Goal: Task Accomplishment & Management: Manage account settings

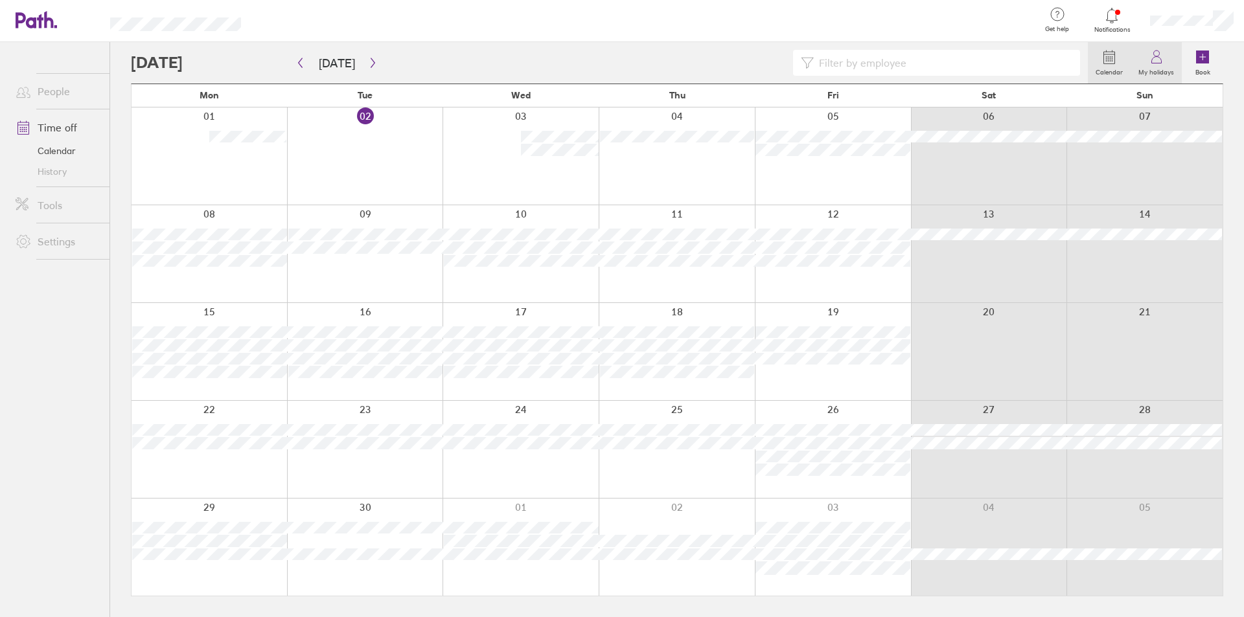
click at [1147, 54] on link "My holidays" at bounding box center [1155, 62] width 51 height 41
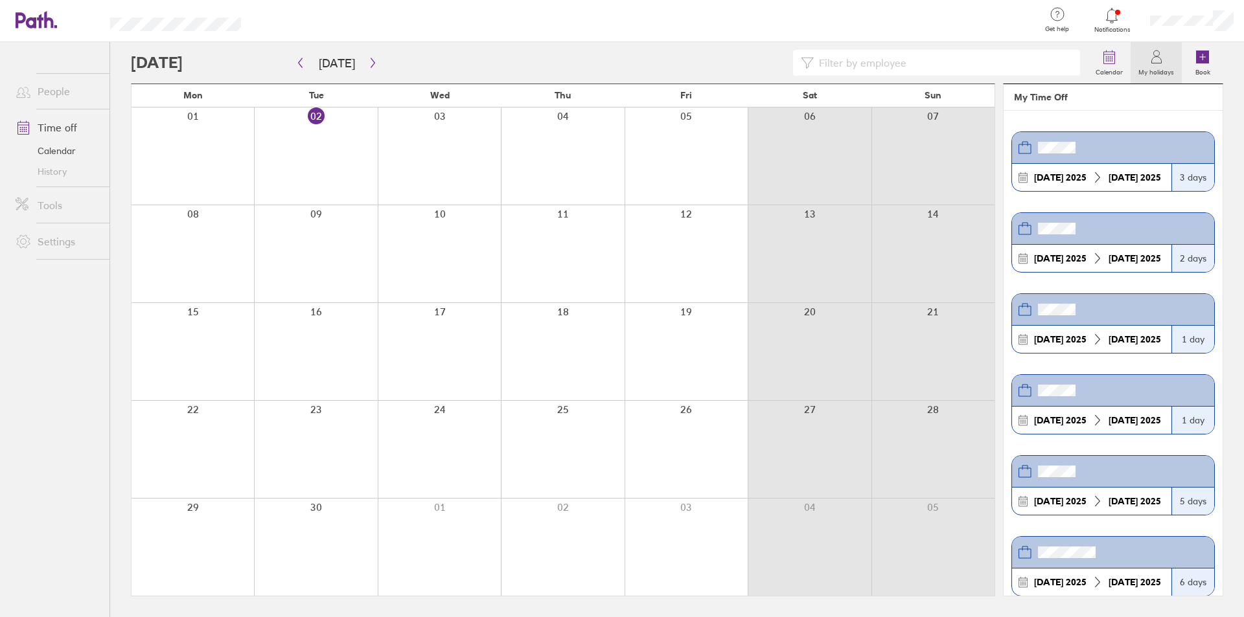
click at [65, 134] on link "Time off" at bounding box center [57, 128] width 104 height 26
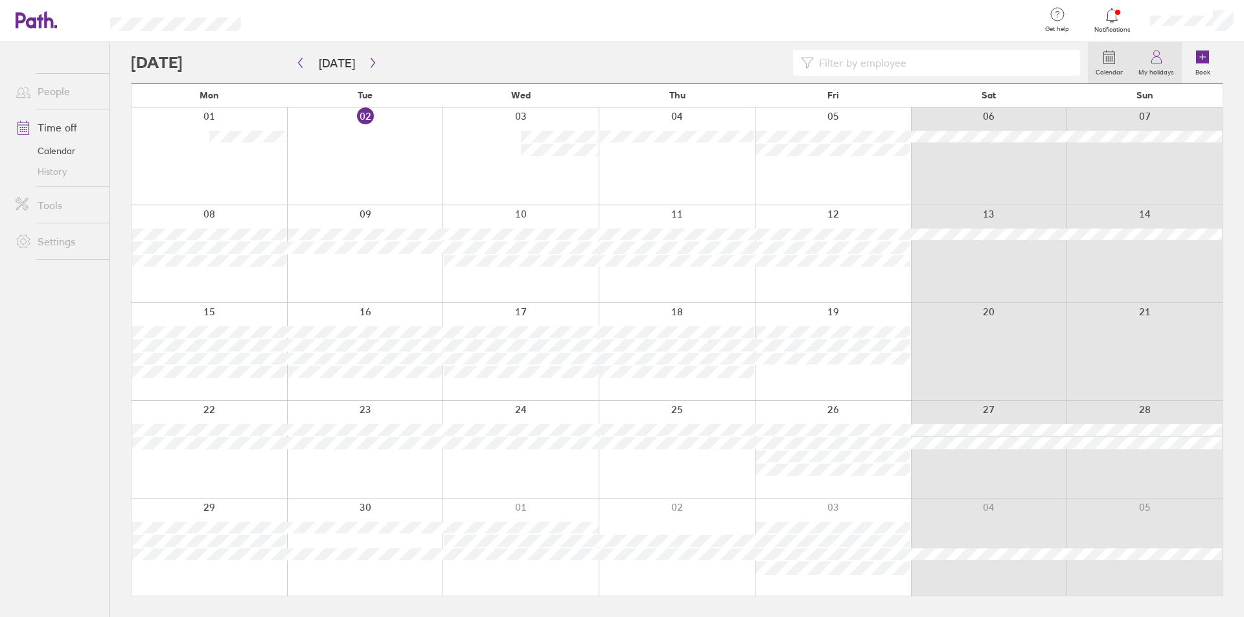
click at [1162, 58] on icon at bounding box center [1157, 57] width 16 height 16
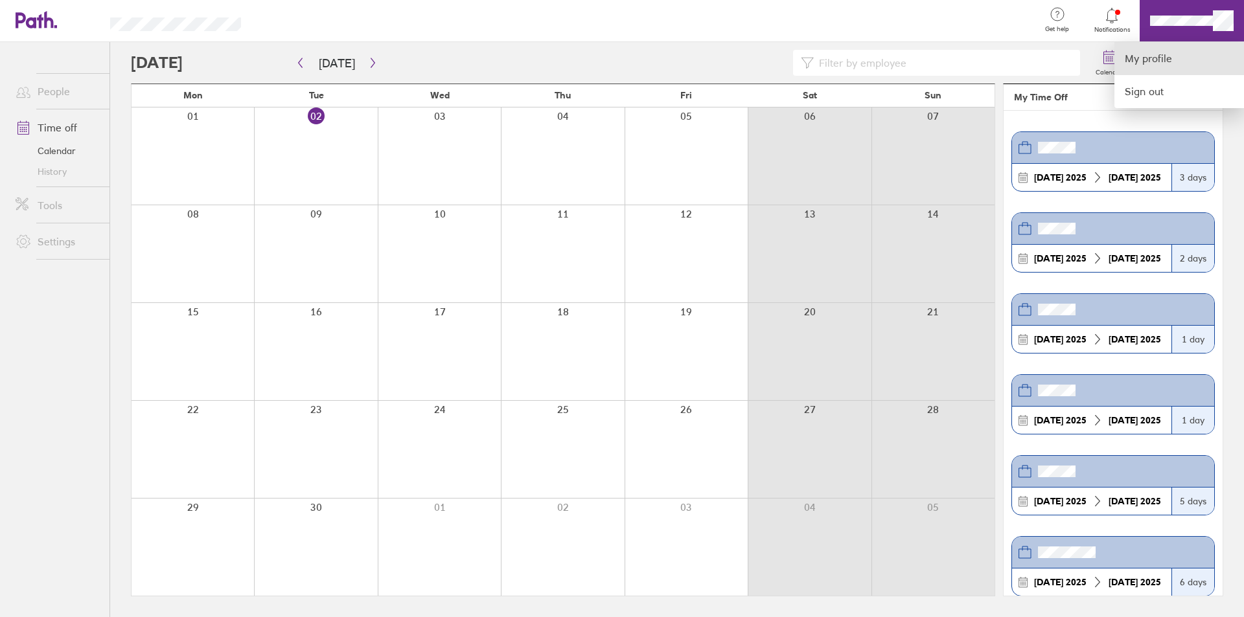
click at [1154, 57] on link "My profile" at bounding box center [1179, 58] width 130 height 33
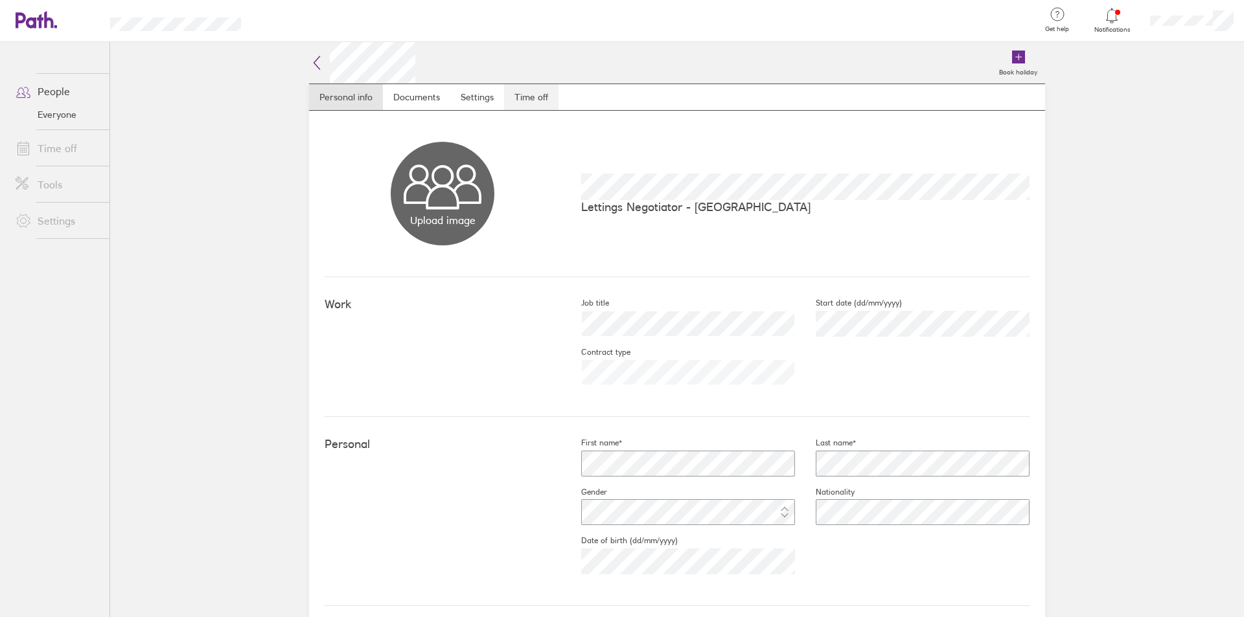
click at [524, 99] on link "Time off" at bounding box center [531, 97] width 54 height 26
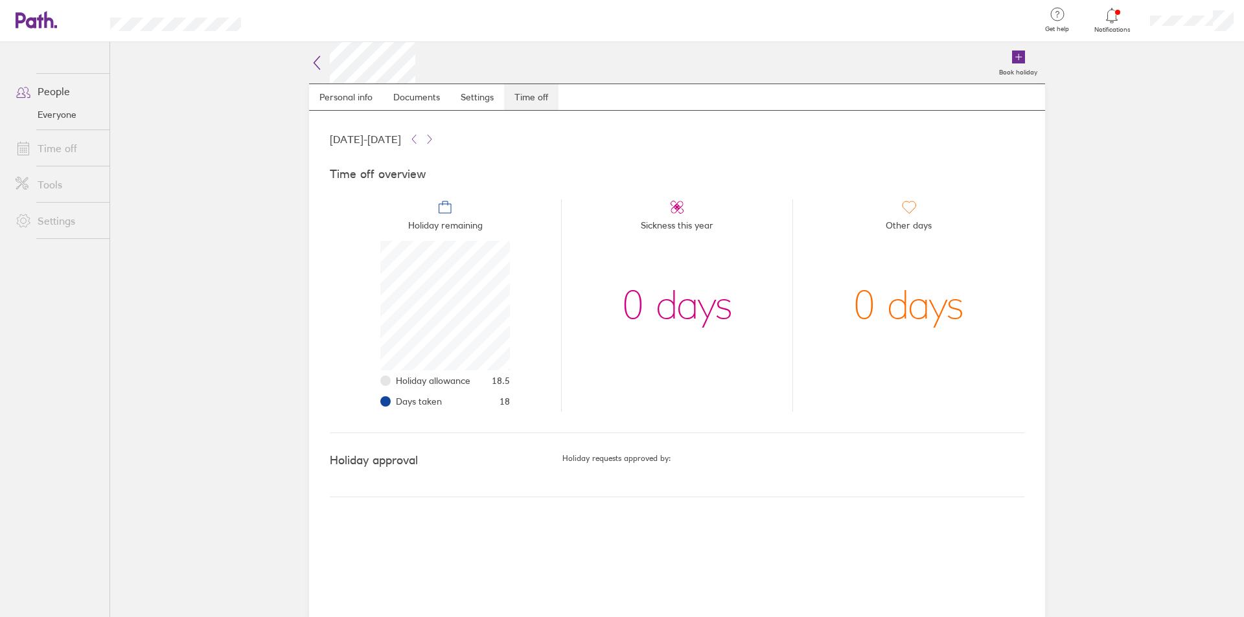
scroll to position [130, 130]
drag, startPoint x: 759, startPoint y: 318, endPoint x: 608, endPoint y: 325, distance: 151.1
click at [608, 325] on li "Sickness this year 0 days" at bounding box center [677, 306] width 232 height 212
click at [644, 363] on div "0 days" at bounding box center [677, 306] width 111 height 130
drag, startPoint x: 533, startPoint y: 404, endPoint x: 479, endPoint y: 397, distance: 54.2
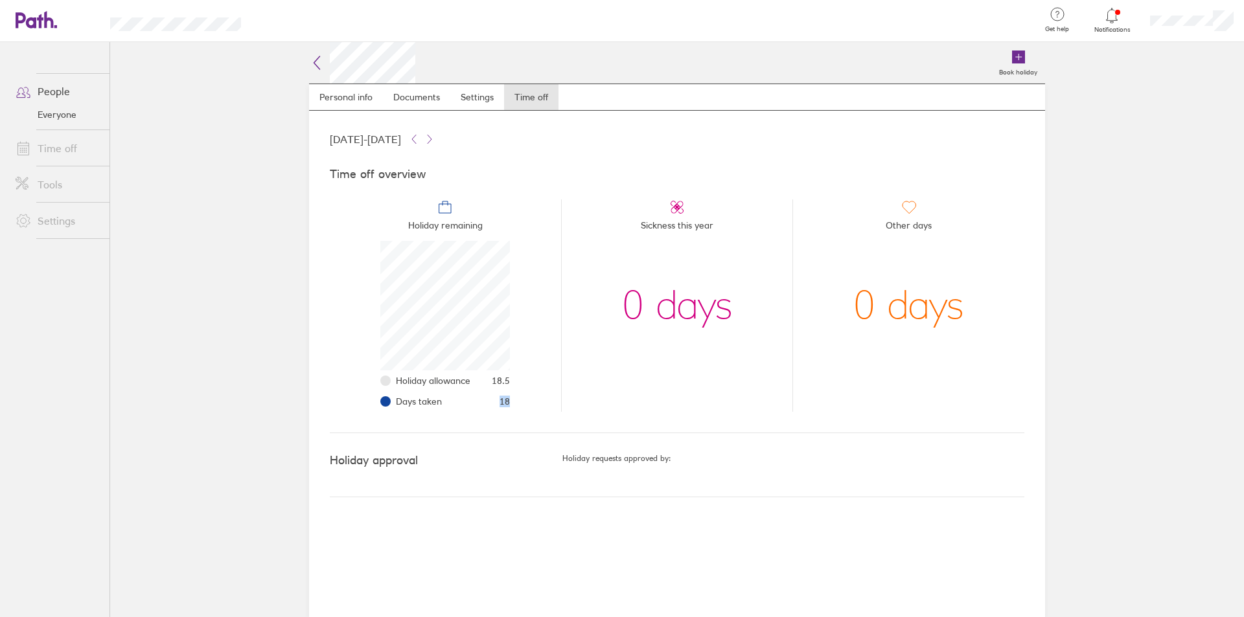
click at [479, 397] on li "Holiday remaining Holiday allowance 18.5 Days taken 18" at bounding box center [445, 306] width 231 height 212
click at [533, 398] on li "Holiday remaining Holiday allowance 18.5 Days taken 18" at bounding box center [445, 306] width 231 height 212
drag, startPoint x: 529, startPoint y: 400, endPoint x: 498, endPoint y: 399, distance: 30.5
click at [498, 399] on li "Holiday remaining Holiday allowance 18.5 Days taken 18" at bounding box center [445, 306] width 231 height 212
click at [521, 400] on li "Holiday remaining Holiday allowance 18.5 Days taken 18" at bounding box center [445, 306] width 231 height 212
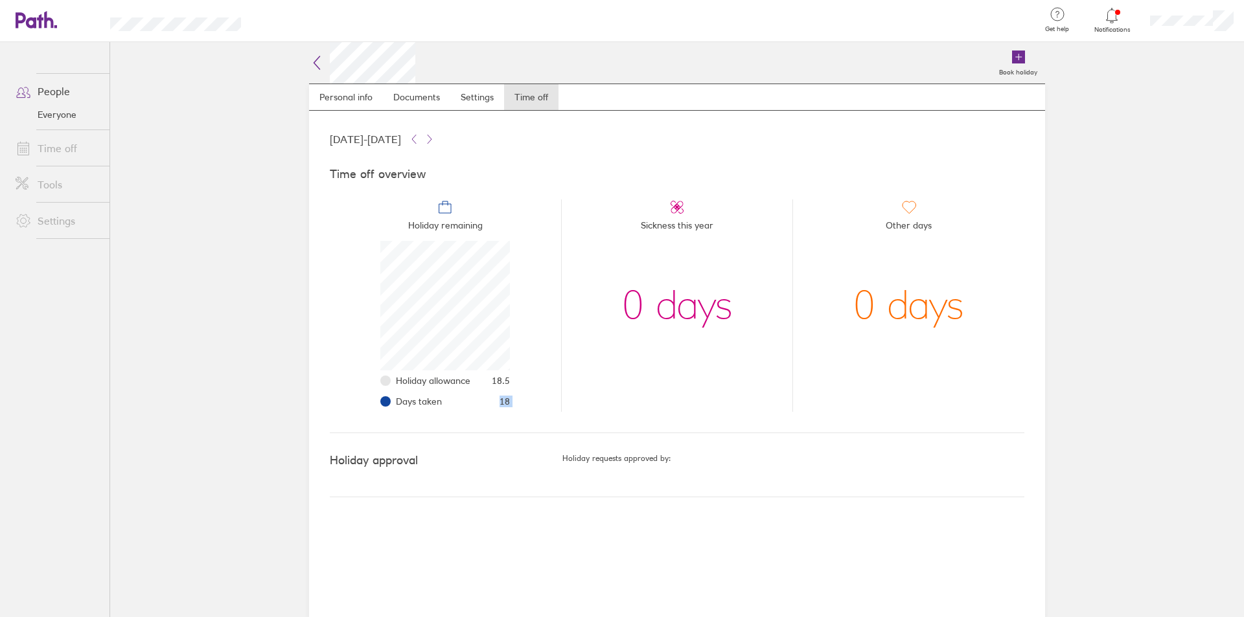
drag, startPoint x: 521, startPoint y: 400, endPoint x: 496, endPoint y: 396, distance: 25.6
click at [496, 396] on li "Holiday remaining Holiday allowance 18.5 Days taken 18" at bounding box center [445, 306] width 231 height 212
click at [516, 397] on li "Holiday remaining Holiday allowance 18.5 Days taken 18" at bounding box center [445, 306] width 231 height 212
click at [487, 396] on li "Holiday remaining Holiday allowance 18.5 Days taken 18" at bounding box center [445, 306] width 231 height 212
click at [523, 401] on li "Holiday remaining Holiday allowance 18.5 Days taken 18" at bounding box center [445, 306] width 231 height 212
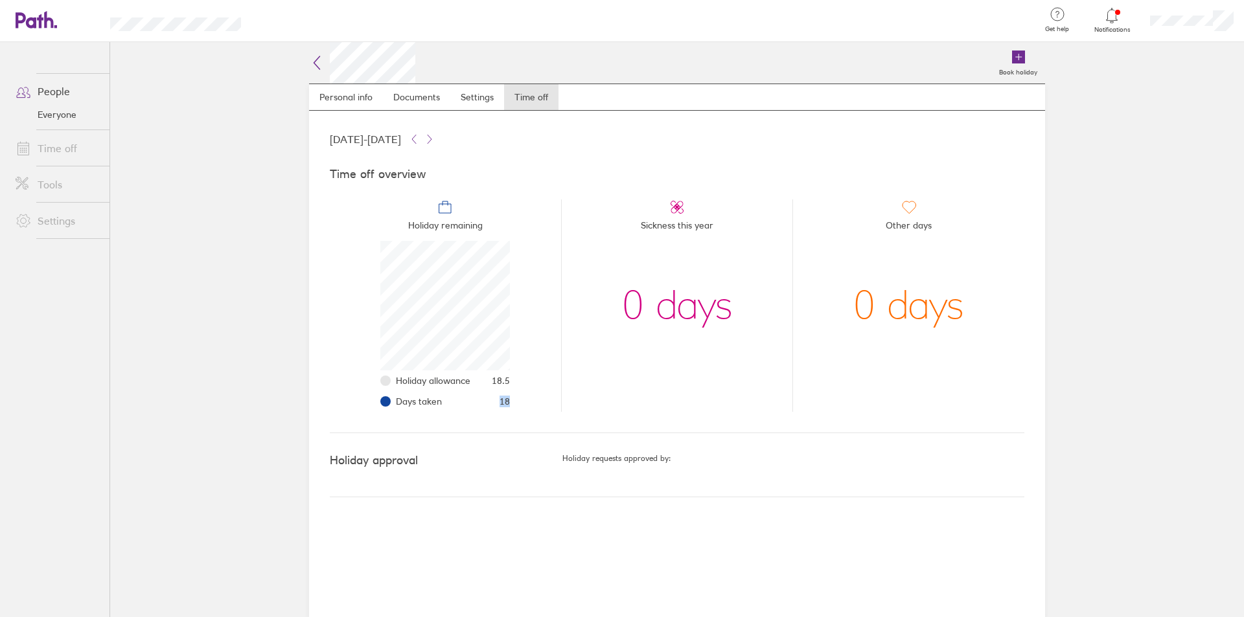
drag, startPoint x: 518, startPoint y: 402, endPoint x: 511, endPoint y: 393, distance: 10.6
click at [518, 402] on li "Holiday remaining Holiday allowance 18.5 Days taken 18" at bounding box center [445, 306] width 231 height 212
click at [46, 144] on link "Time off" at bounding box center [57, 148] width 104 height 26
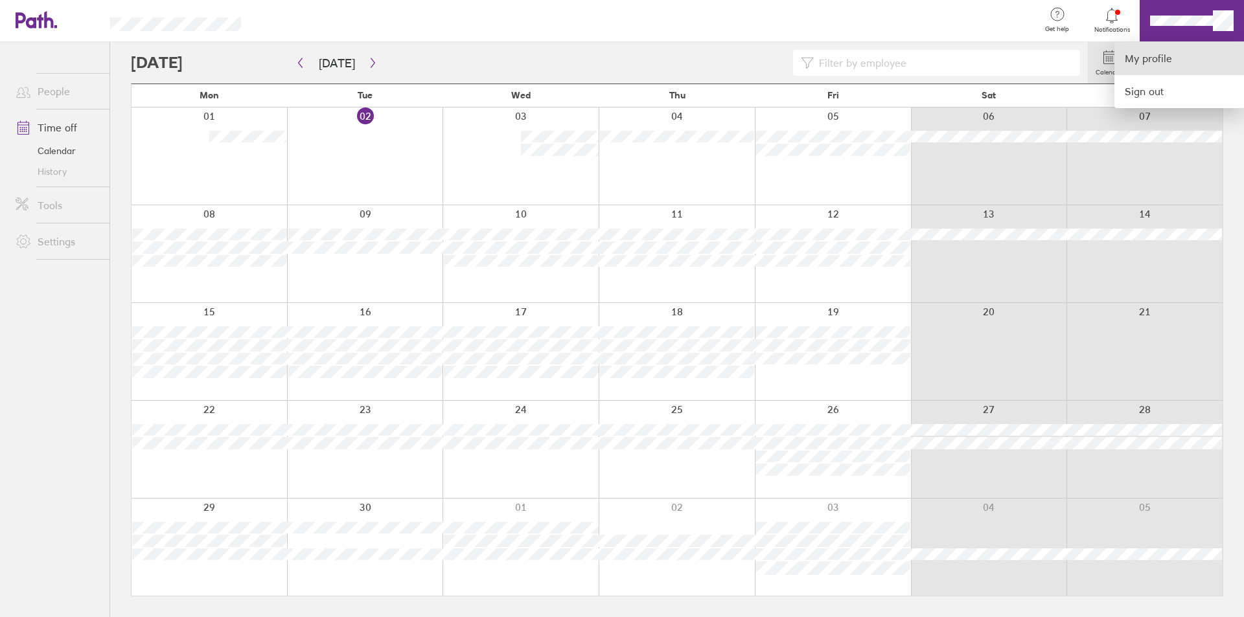
click at [1175, 60] on link "My profile" at bounding box center [1179, 58] width 130 height 33
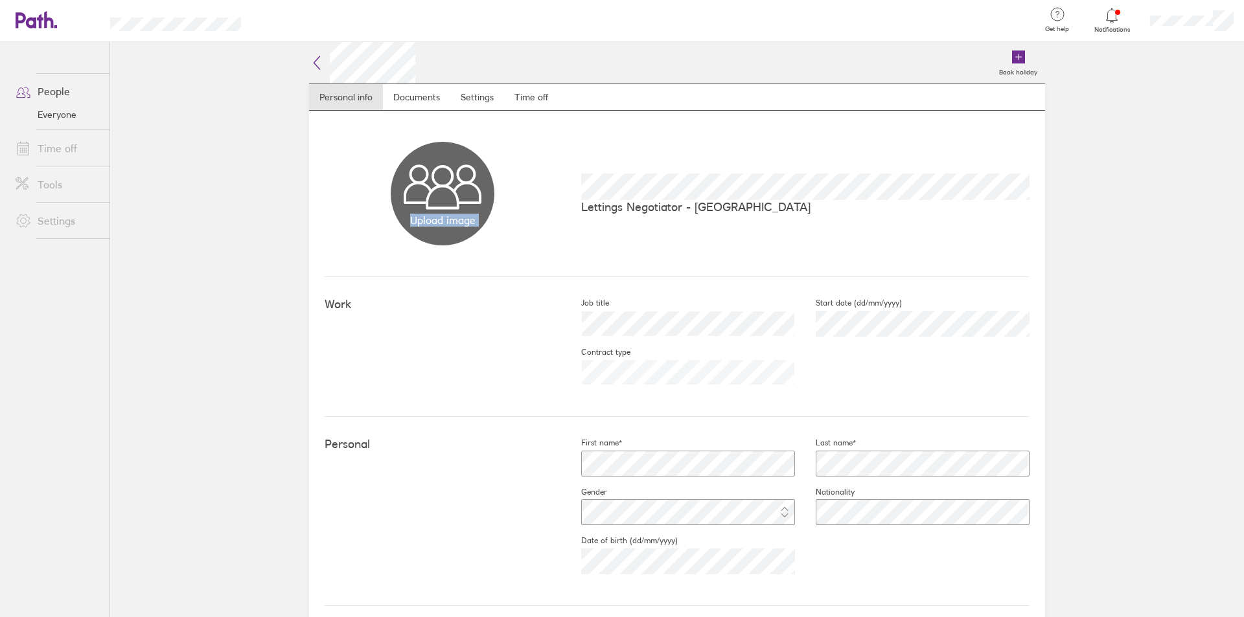
drag, startPoint x: 490, startPoint y: 243, endPoint x: 422, endPoint y: 157, distance: 108.9
click at [425, 163] on div "Upload image Choose files" at bounding box center [443, 194] width 236 height 104
click at [499, 233] on div "Upload image Choose files" at bounding box center [443, 194] width 236 height 104
drag, startPoint x: 765, startPoint y: 241, endPoint x: 637, endPoint y: 143, distance: 160.8
click at [637, 143] on div "Upload image Choose files Lettings Negotiator - [GEOGRAPHIC_DATA]" at bounding box center [677, 194] width 705 height 166
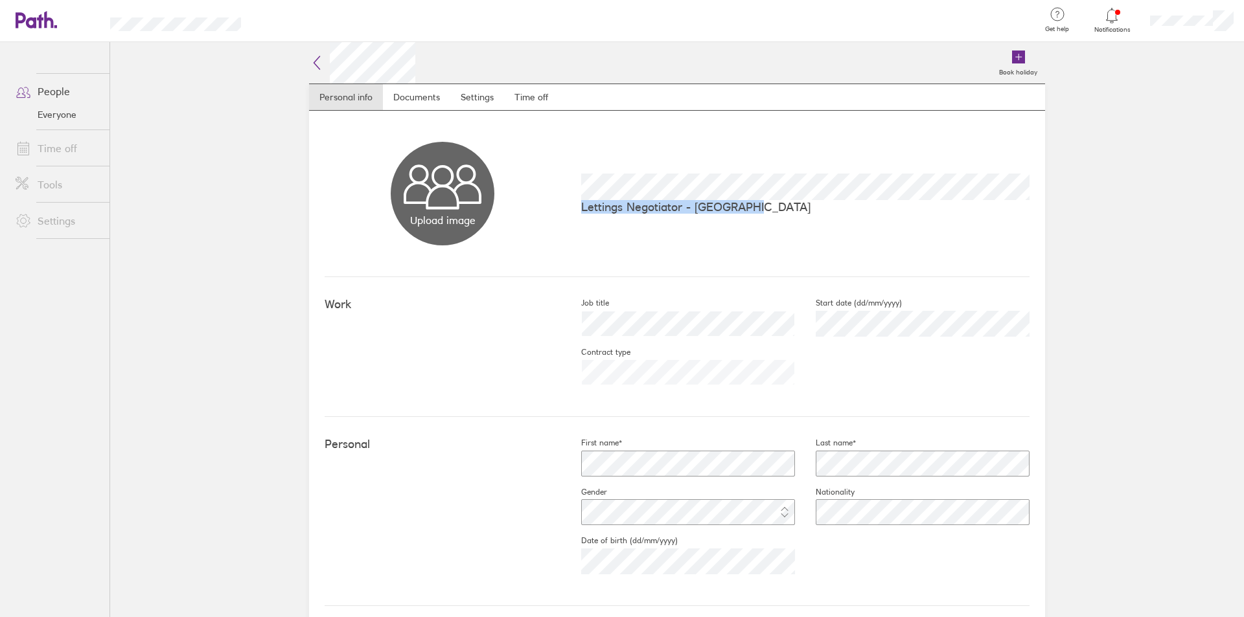
click at [715, 235] on div "Upload image Choose files Lettings Negotiator - [GEOGRAPHIC_DATA]" at bounding box center [677, 194] width 705 height 166
click at [657, 196] on div "Upload image Choose files Lettings Negotiator - [GEOGRAPHIC_DATA]" at bounding box center [677, 194] width 705 height 166
click at [696, 241] on div "Upload image Choose files Lettings Negotiator - [GEOGRAPHIC_DATA]" at bounding box center [677, 194] width 705 height 166
drag, startPoint x: 694, startPoint y: 221, endPoint x: 637, endPoint y: 137, distance: 101.3
click at [637, 137] on div "Upload image Choose files Lettings Negotiator - [GEOGRAPHIC_DATA]" at bounding box center [677, 194] width 705 height 166
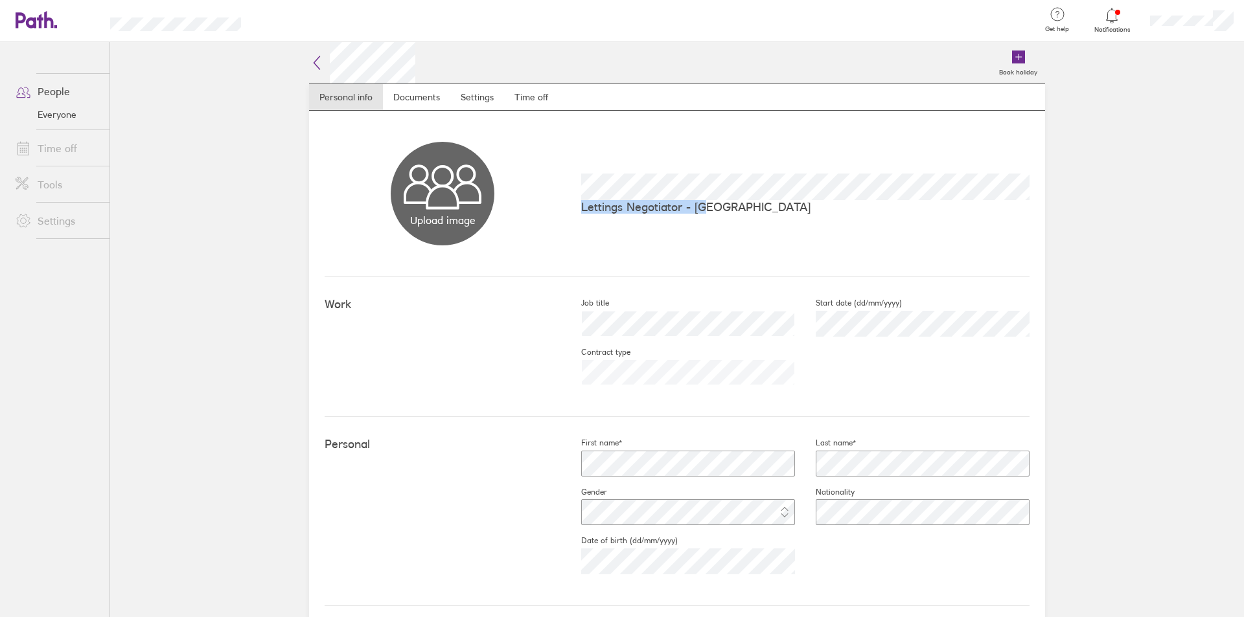
click at [703, 231] on div "Upload image Choose files Lettings Negotiator - [GEOGRAPHIC_DATA]" at bounding box center [677, 194] width 705 height 166
drag, startPoint x: 703, startPoint y: 231, endPoint x: 644, endPoint y: 153, distance: 97.6
click at [644, 153] on div "Upload image Choose files Lettings Negotiator - [GEOGRAPHIC_DATA]" at bounding box center [677, 194] width 705 height 166
click at [670, 230] on div "Upload image Choose files Lettings Negotiator - [GEOGRAPHIC_DATA]" at bounding box center [677, 194] width 705 height 166
click at [314, 60] on icon at bounding box center [317, 63] width 16 height 16
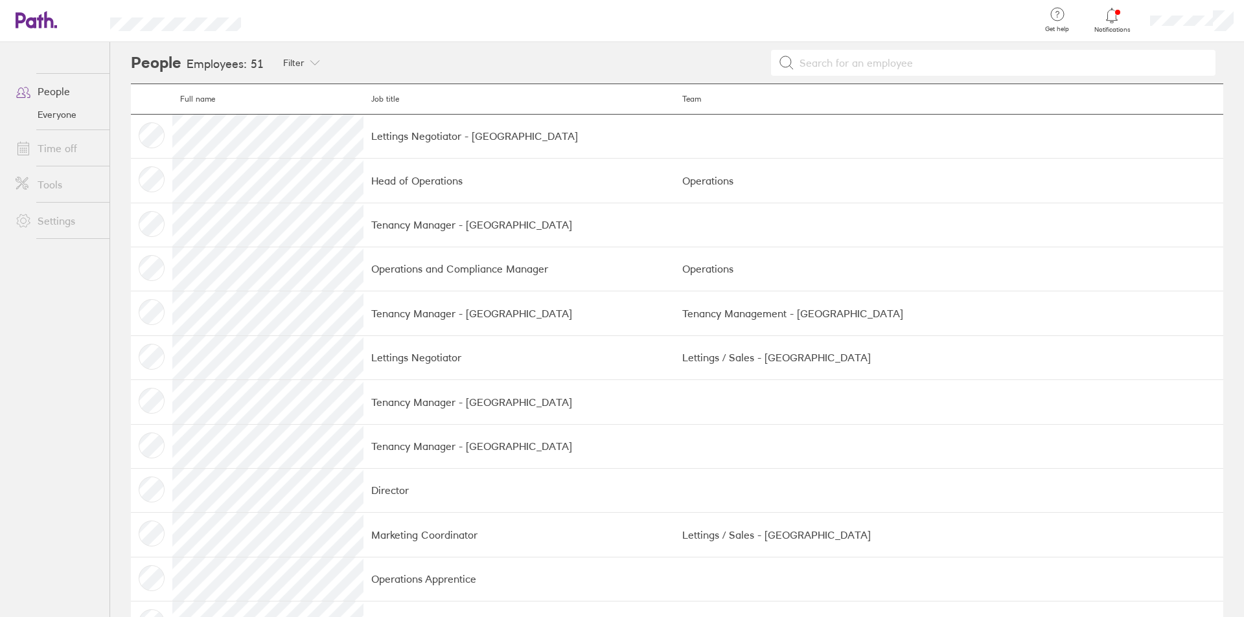
click at [56, 148] on link "Time off" at bounding box center [57, 148] width 104 height 26
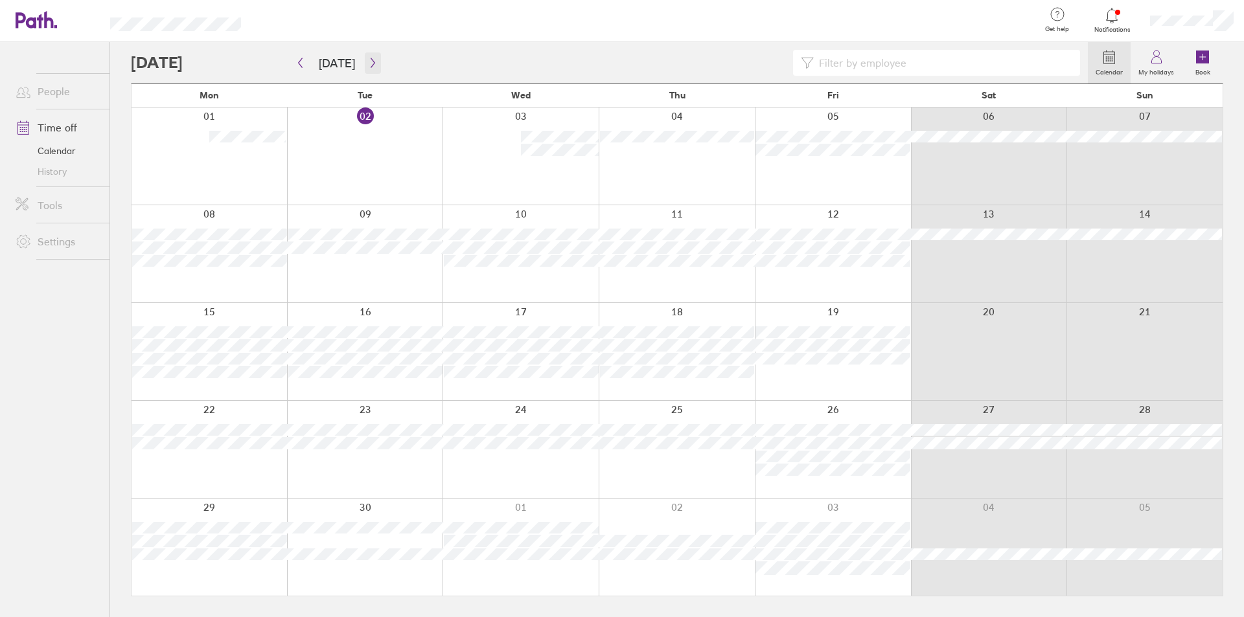
click at [368, 61] on icon "button" at bounding box center [373, 63] width 10 height 10
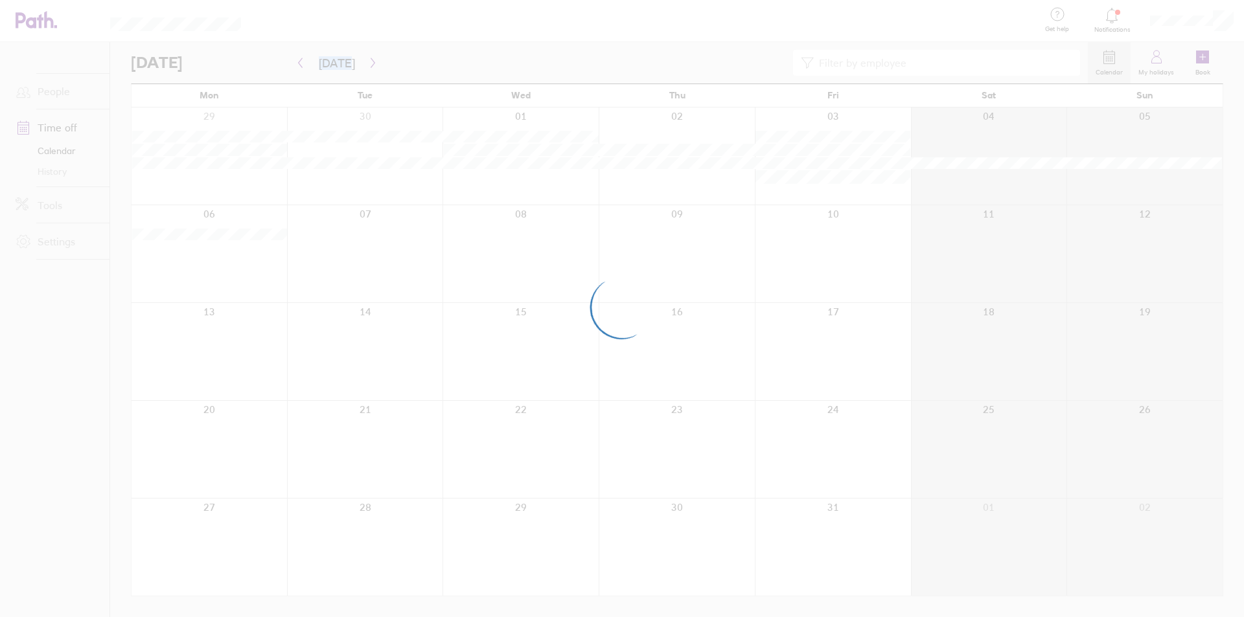
click at [366, 61] on div at bounding box center [622, 308] width 1244 height 617
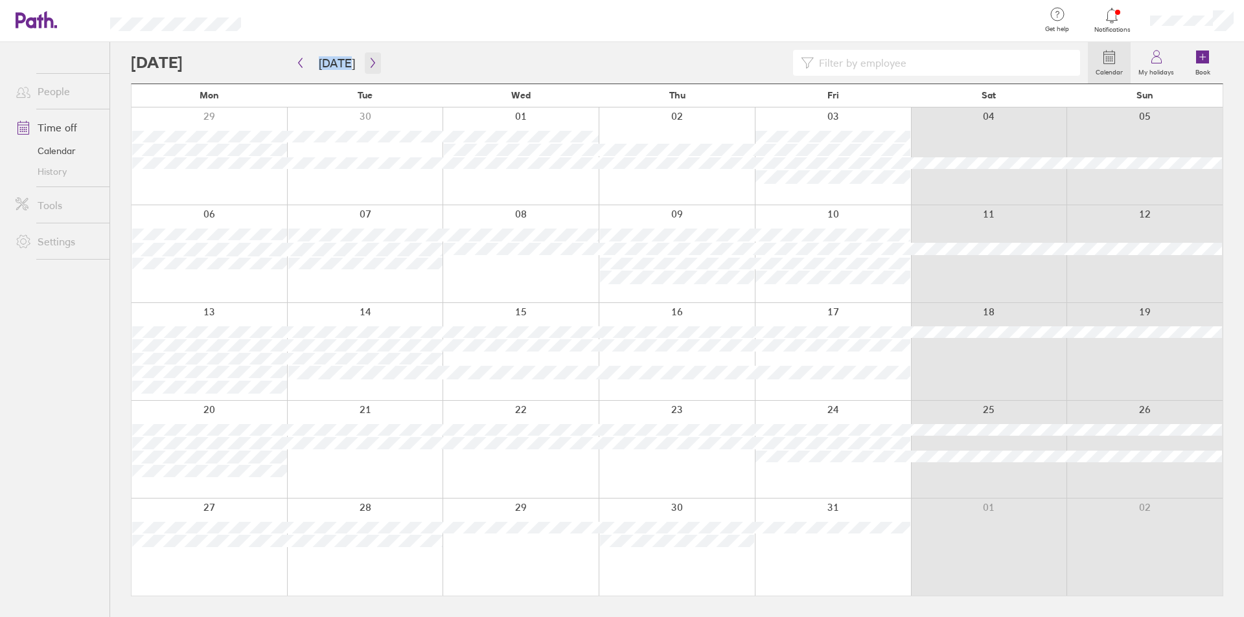
click at [368, 62] on icon "button" at bounding box center [373, 63] width 10 height 10
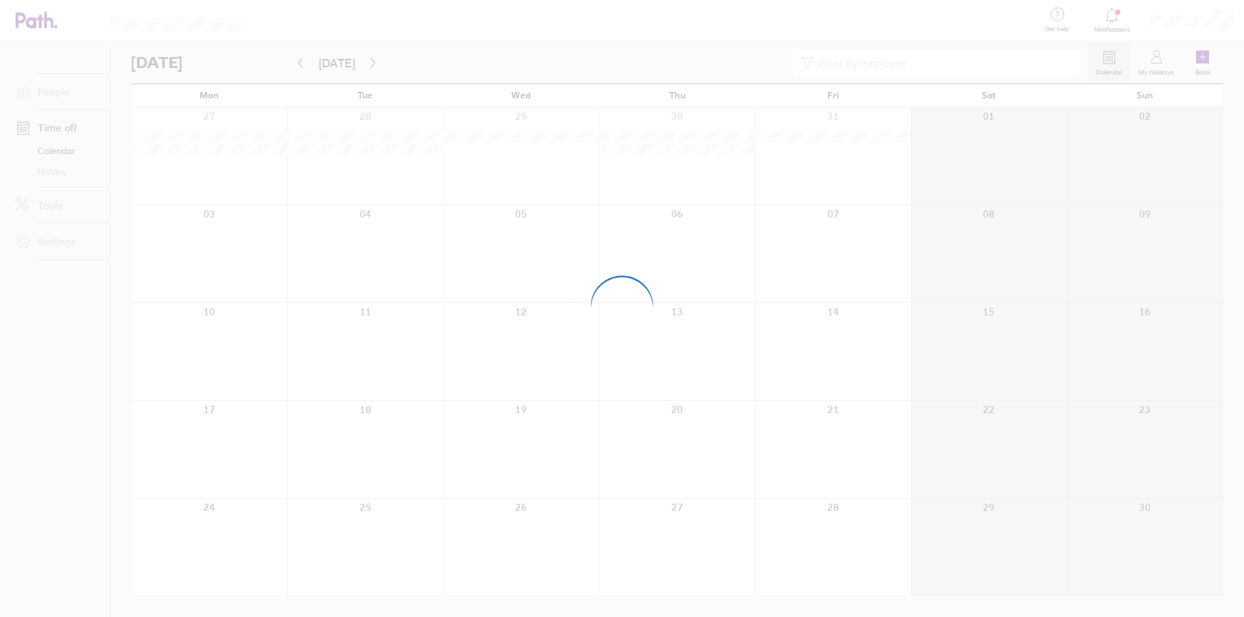
click at [365, 62] on div at bounding box center [622, 308] width 1244 height 617
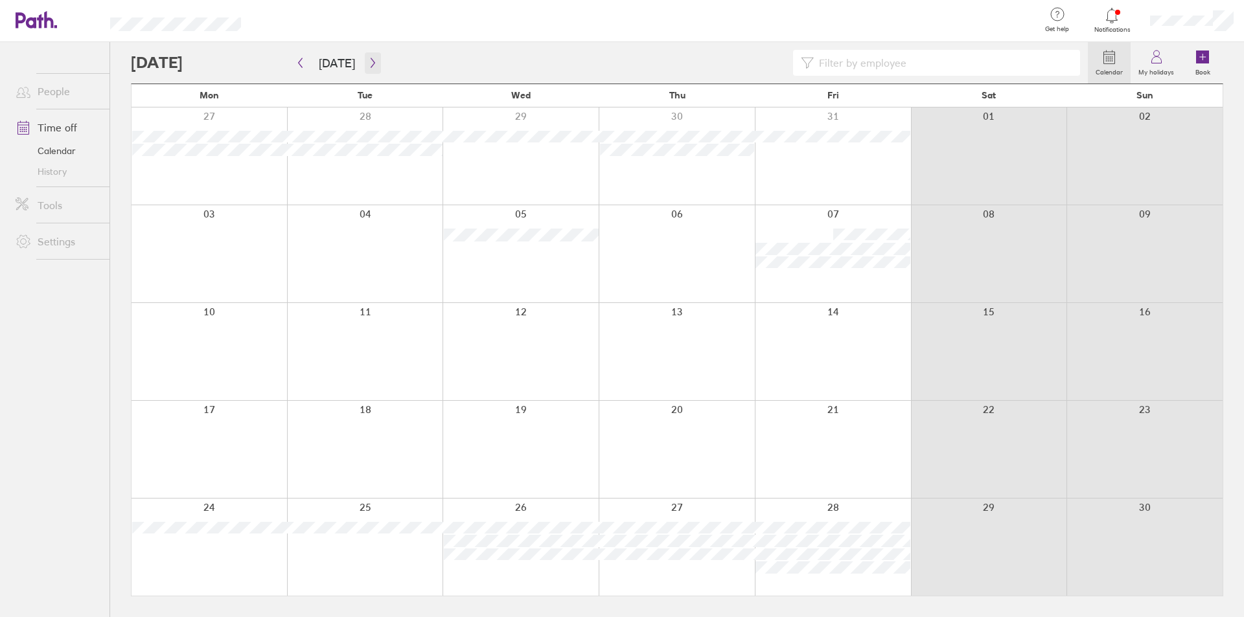
click at [368, 63] on icon "button" at bounding box center [373, 63] width 10 height 10
